Goal: Transaction & Acquisition: Subscribe to service/newsletter

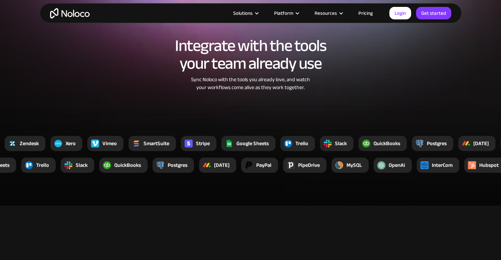
scroll to position [1159, 0]
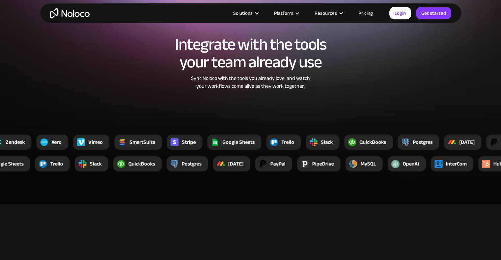
click at [366, 10] on link "Pricing" at bounding box center [365, 13] width 31 height 9
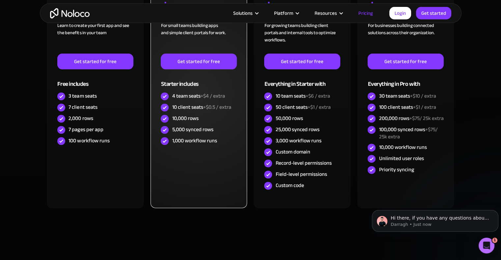
click at [221, 123] on div "10,000 rows" at bounding box center [199, 118] width 76 height 11
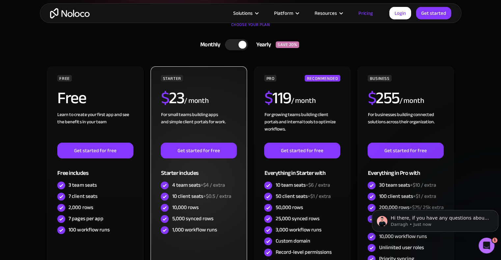
scroll to position [148, 0]
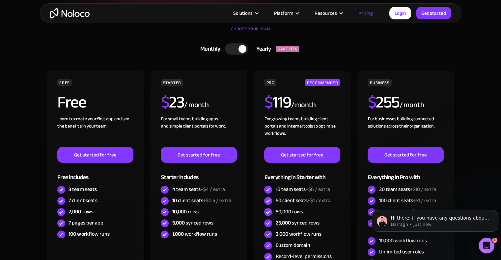
click at [244, 48] on div at bounding box center [242, 49] width 8 height 8
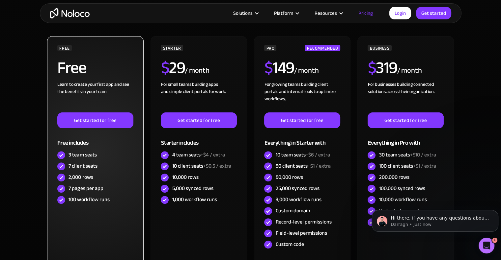
scroll to position [168, 0]
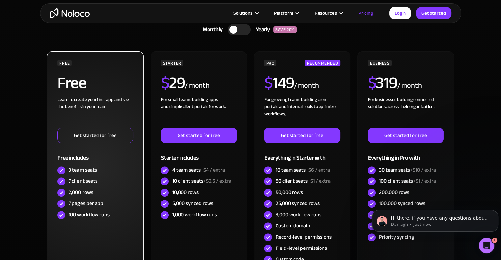
click at [111, 137] on link "Get started for free" at bounding box center [95, 136] width 76 height 16
